Goal: Check status: Check status

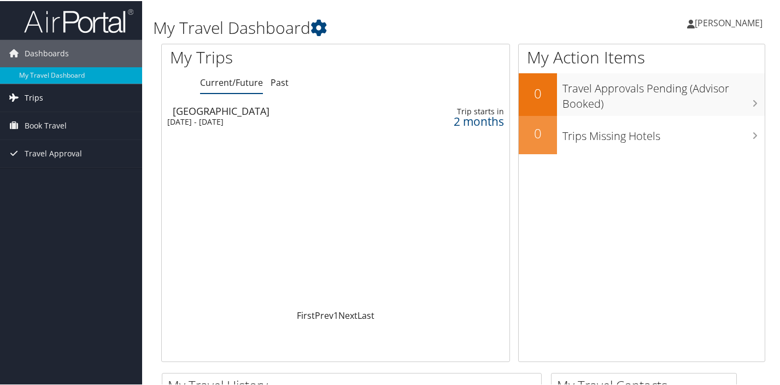
click at [20, 98] on icon at bounding box center [13, 96] width 16 height 16
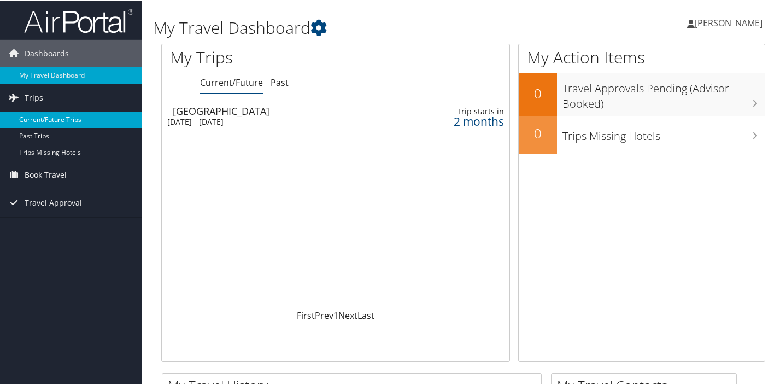
click at [24, 115] on link "Current/Future Trips" at bounding box center [71, 118] width 142 height 16
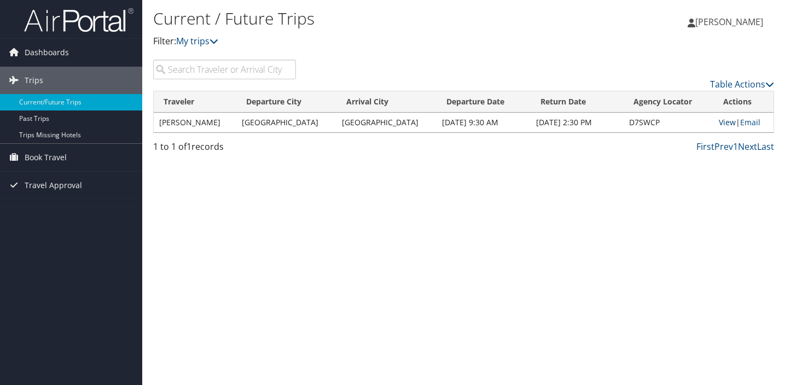
click at [718, 120] on link "View" at bounding box center [726, 122] width 17 height 10
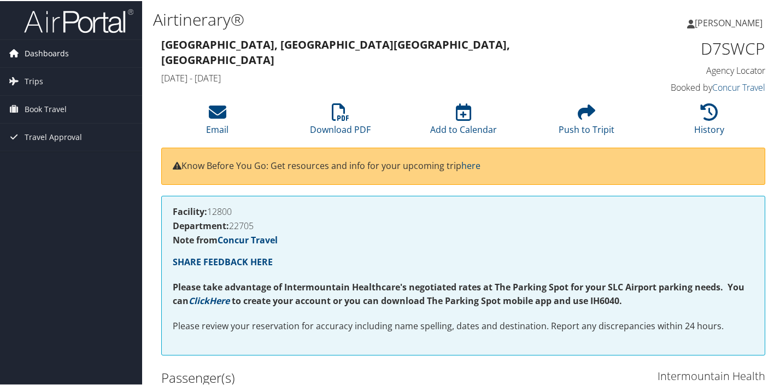
click at [51, 53] on span "Dashboards" at bounding box center [47, 52] width 44 height 27
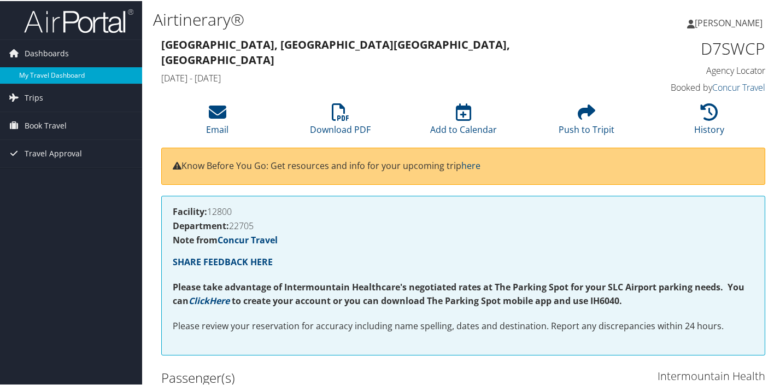
click at [42, 77] on link "My Travel Dashboard" at bounding box center [71, 74] width 142 height 16
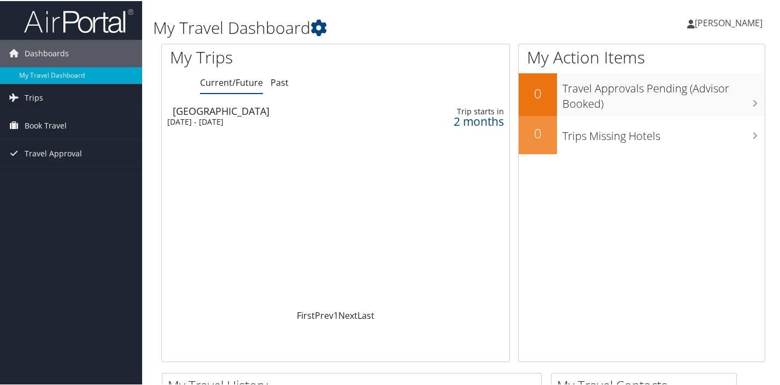
click at [486, 109] on div "Trip starts in" at bounding box center [462, 111] width 84 height 10
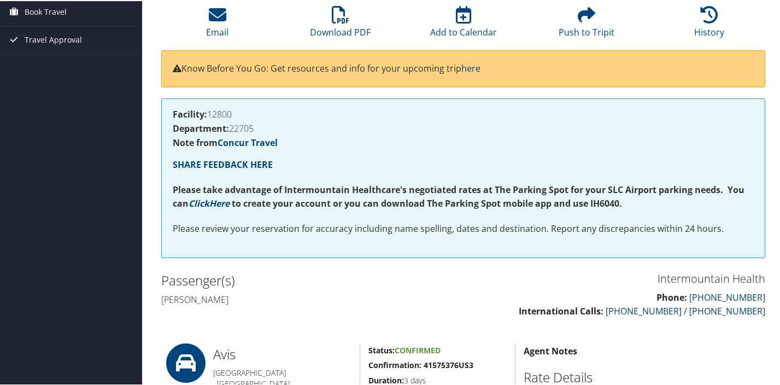
scroll to position [100, 0]
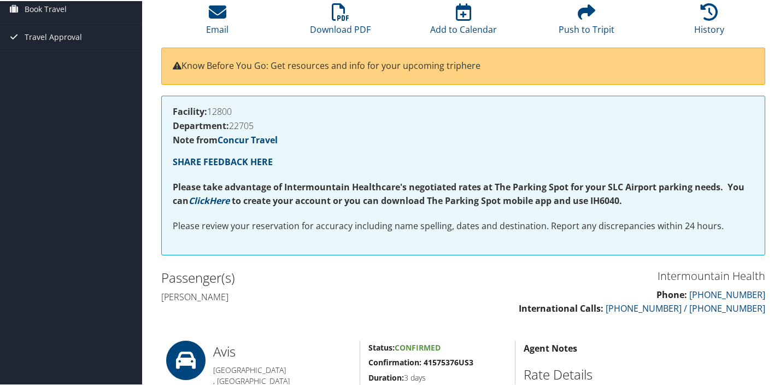
click at [474, 65] on link "here" at bounding box center [470, 65] width 19 height 12
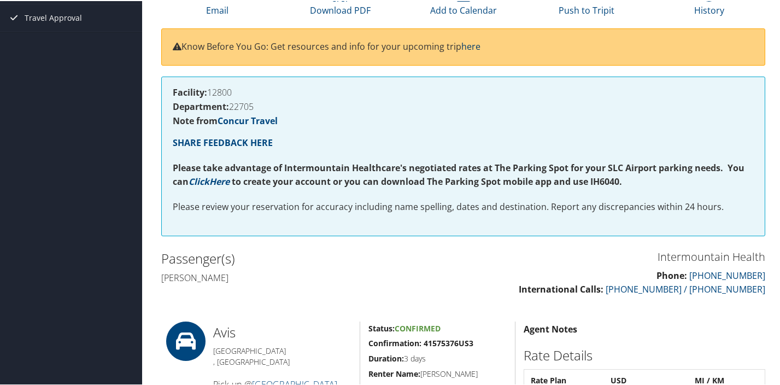
scroll to position [0, 0]
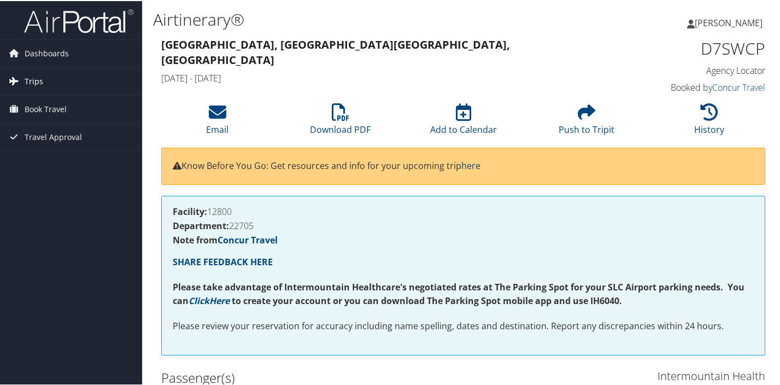
click at [29, 80] on span "Trips" at bounding box center [34, 80] width 19 height 27
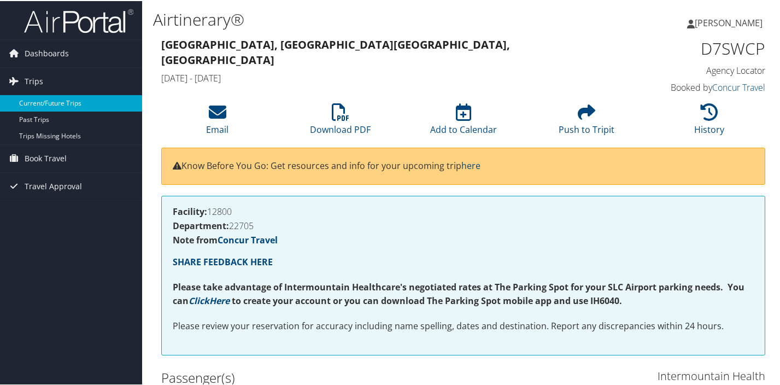
click at [29, 101] on link "Current/Future Trips" at bounding box center [71, 102] width 142 height 16
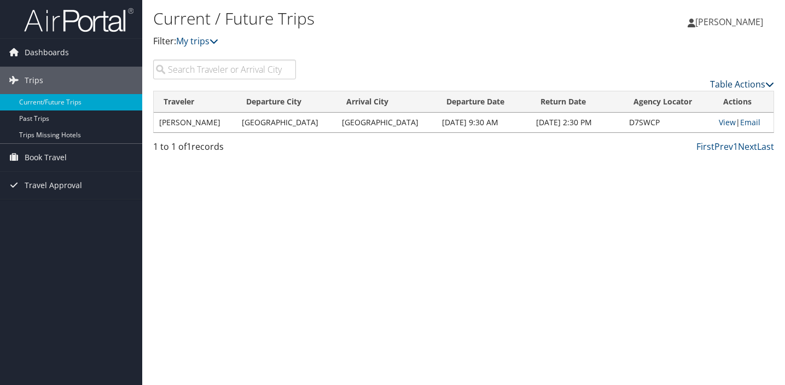
click at [767, 83] on icon at bounding box center [769, 84] width 9 height 9
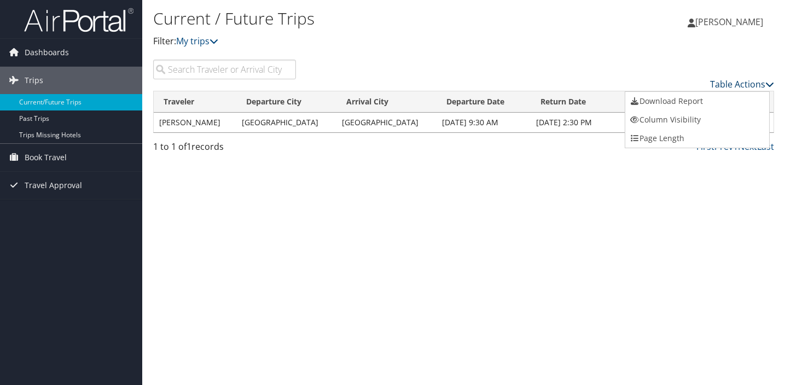
click at [767, 83] on div at bounding box center [392, 192] width 785 height 385
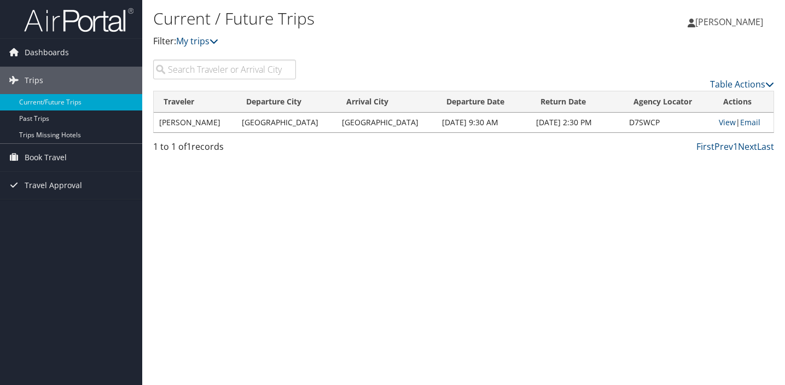
click at [464, 253] on div "Current / Future Trips Filter: My trips Lexie Bramlette Lexie Bramlette My Sett…" at bounding box center [463, 192] width 642 height 385
click at [751, 121] on link "Email" at bounding box center [750, 122] width 20 height 10
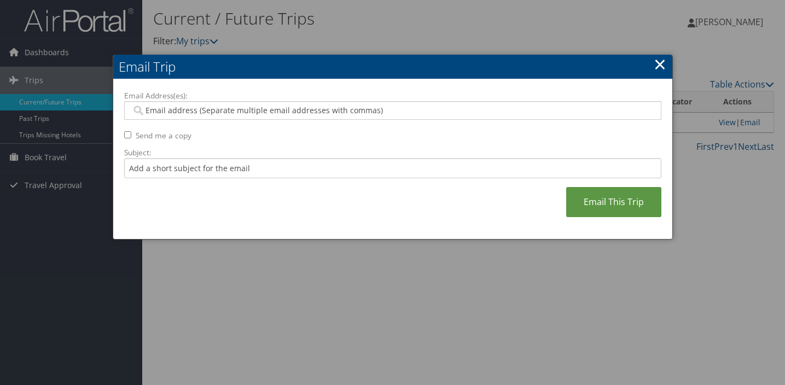
click at [656, 63] on link "×" at bounding box center [659, 64] width 13 height 22
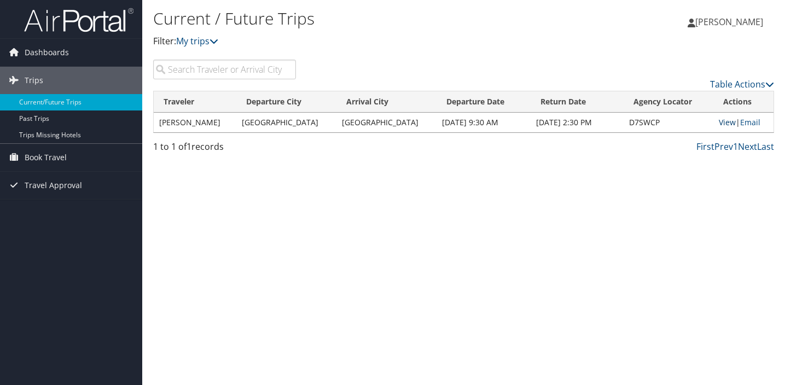
click at [718, 124] on link "View" at bounding box center [726, 122] width 17 height 10
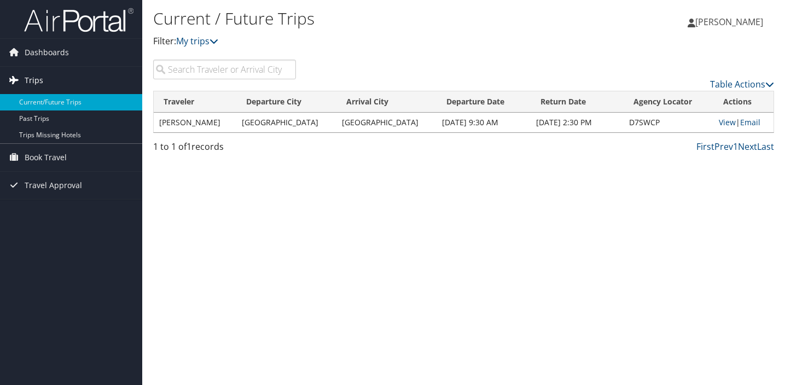
click at [36, 80] on span "Trips" at bounding box center [34, 80] width 19 height 27
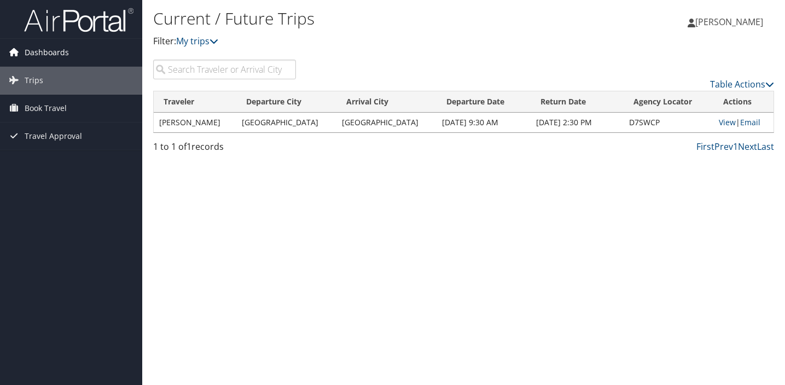
click at [43, 60] on span "Dashboards" at bounding box center [47, 52] width 44 height 27
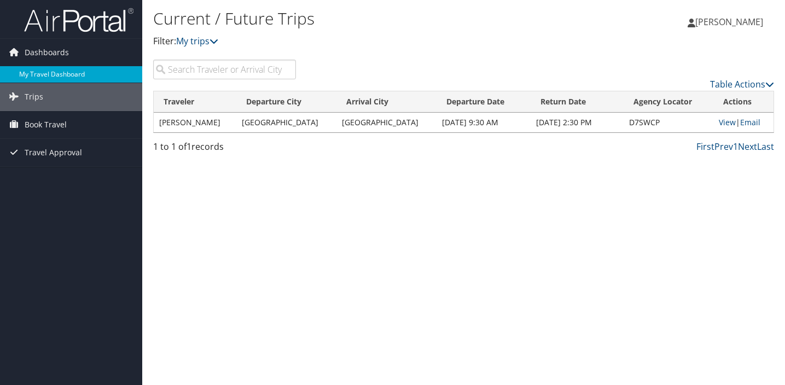
click at [43, 72] on link "My Travel Dashboard" at bounding box center [71, 74] width 142 height 16
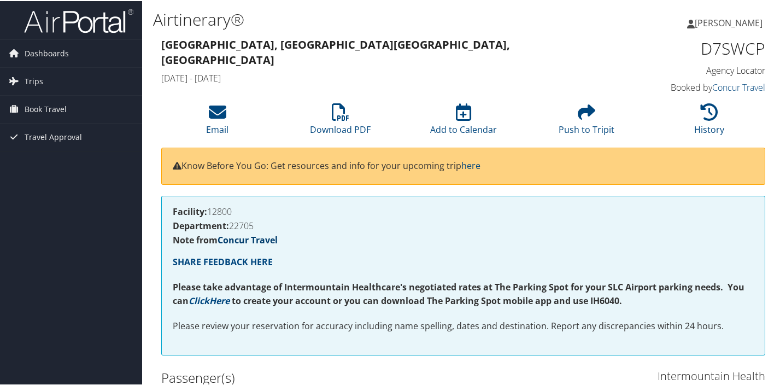
click at [262, 237] on link "Concur Travel" at bounding box center [248, 239] width 60 height 12
click at [218, 297] on link "Here" at bounding box center [219, 300] width 20 height 12
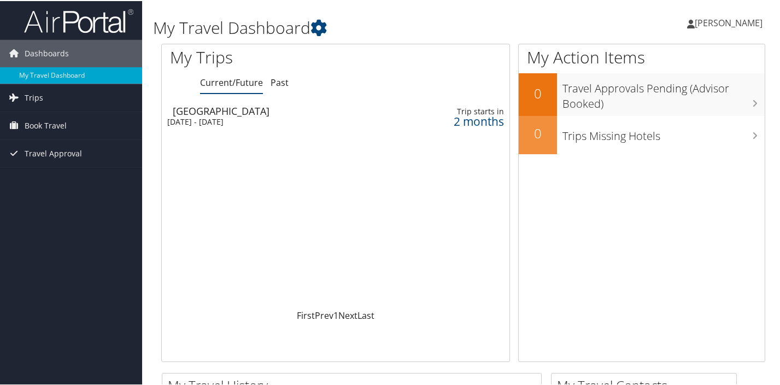
click at [707, 25] on span "[PERSON_NAME]" at bounding box center [729, 22] width 68 height 12
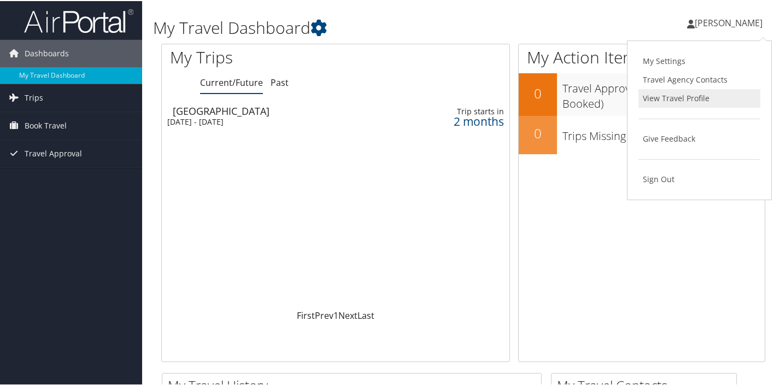
click at [669, 97] on link "View Travel Profile" at bounding box center [700, 97] width 122 height 19
